Goal: Transaction & Acquisition: Purchase product/service

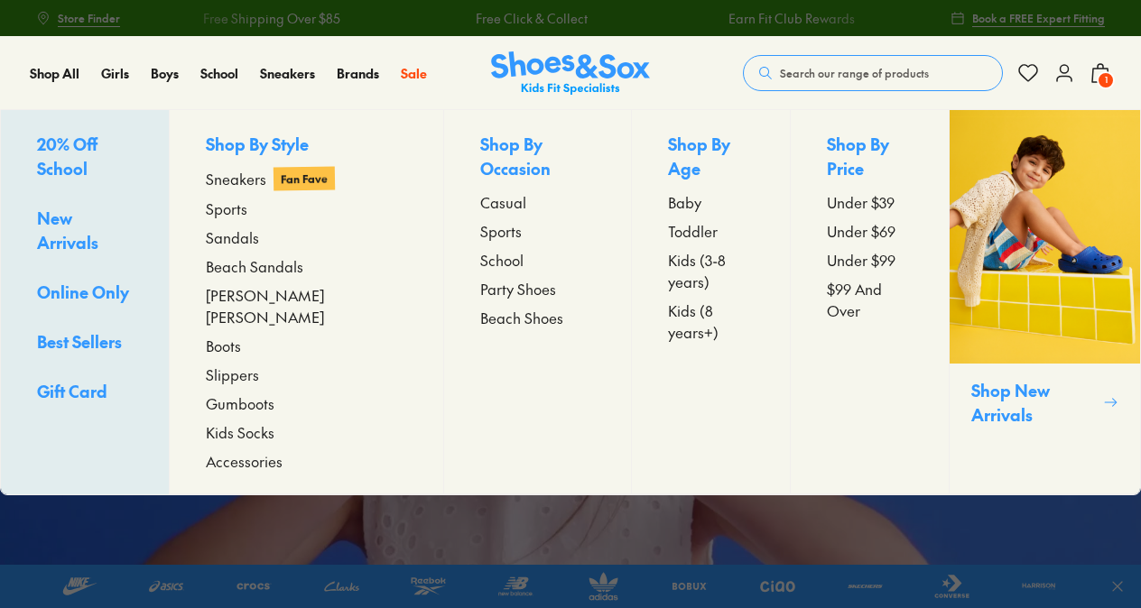
click at [54, 380] on span "Gift Card" at bounding box center [72, 391] width 70 height 23
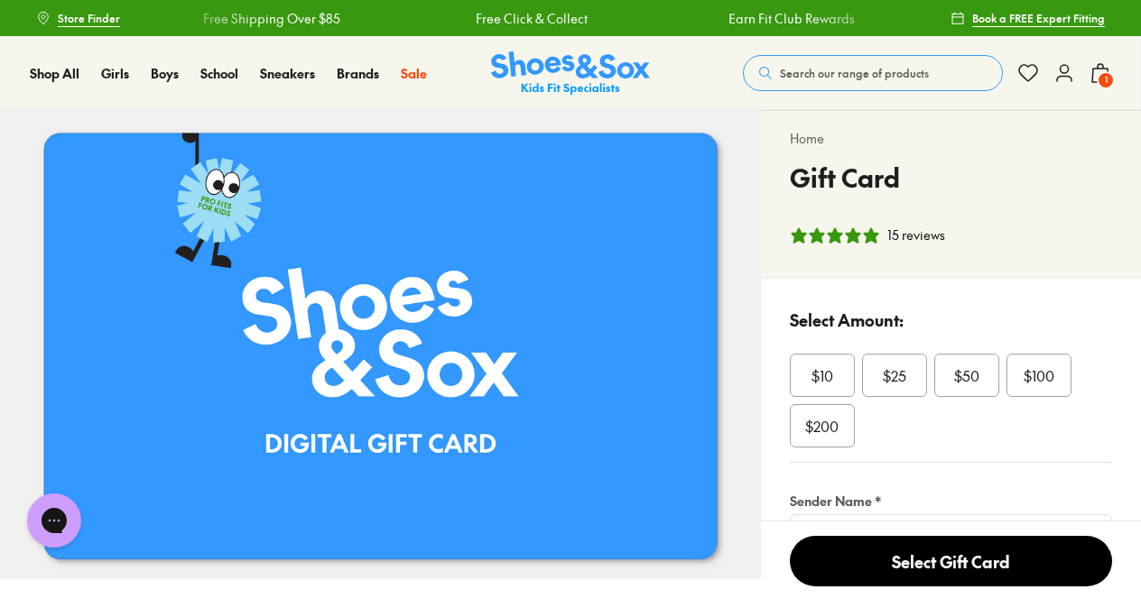
select select "*"
